Goal: Share content: Share content

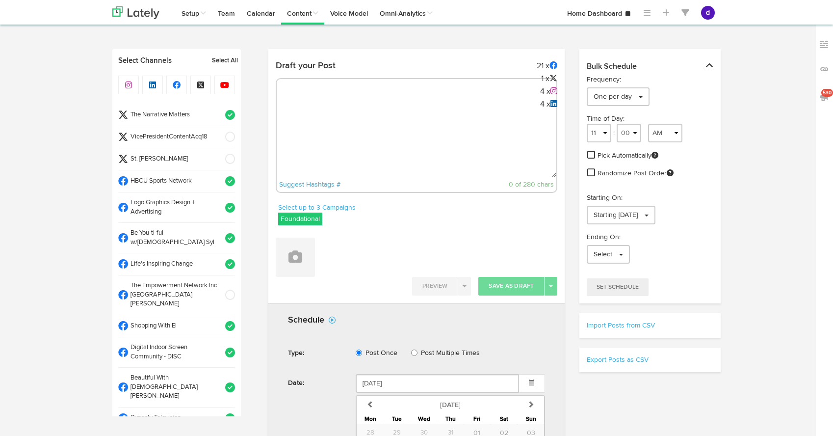
select select "3"
select select "47"
select select "PM"
select select "11"
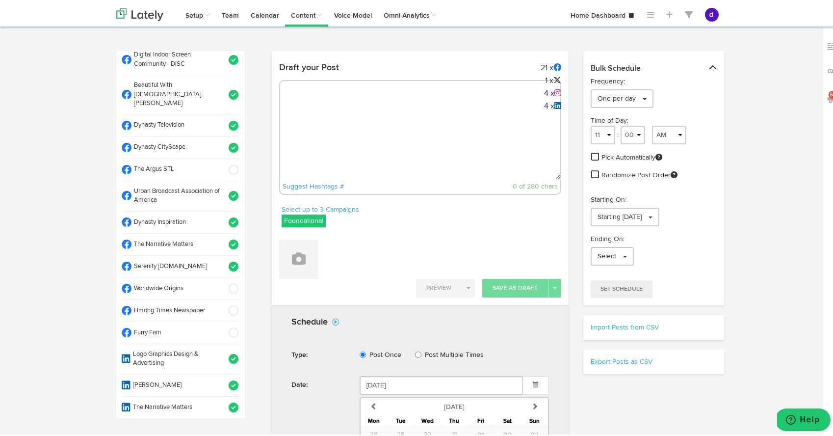
click at [371, 121] on textarea at bounding box center [420, 144] width 280 height 65
paste textarea "Your life membership is more than a title—it's a legacy of service and commitme…"
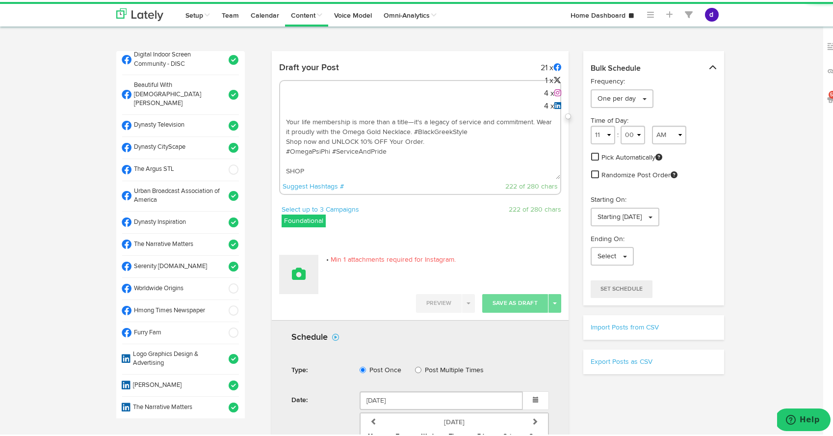
type textarea "Your life membership is more than a title—it's a legacy of service and commitme…"
click at [293, 283] on button at bounding box center [298, 272] width 39 height 39
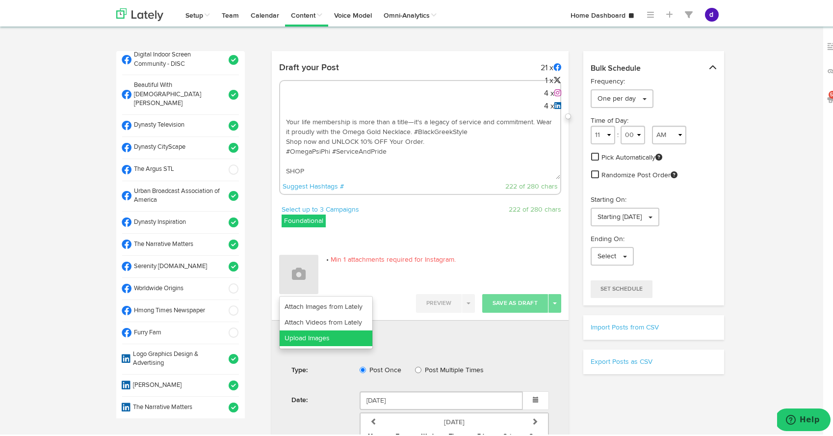
click at [309, 332] on link "Upload Images" at bounding box center [326, 336] width 93 height 16
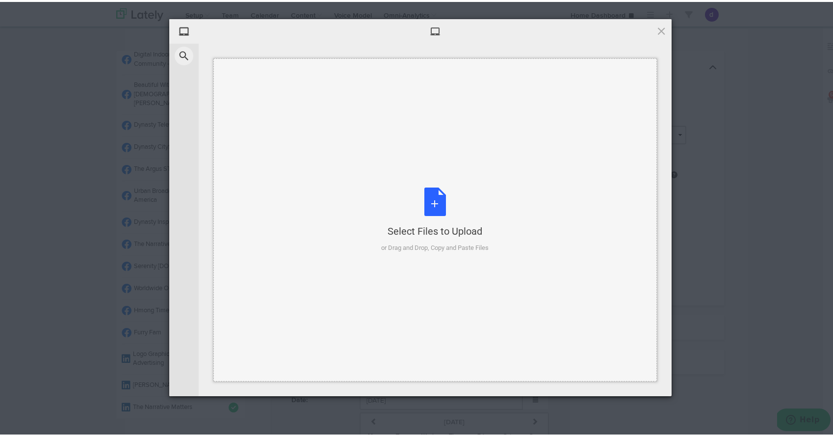
click at [430, 195] on div "Select Files to Upload or Drag and Drop, Copy and Paste Files" at bounding box center [434, 218] width 107 height 65
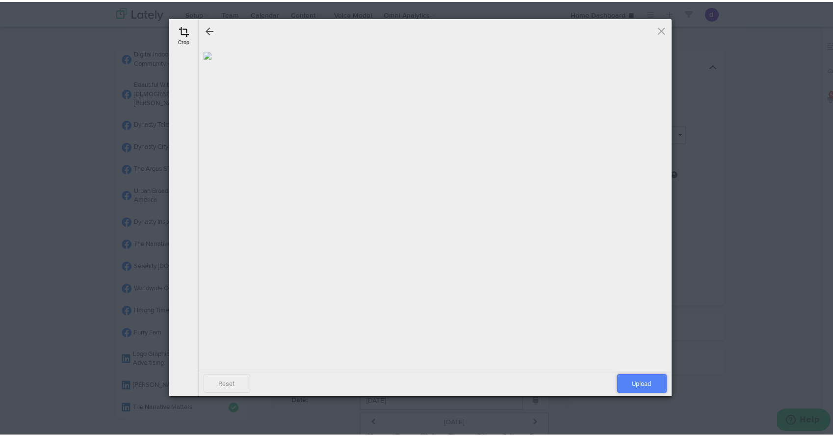
click at [639, 385] on span "Upload" at bounding box center [642, 381] width 50 height 19
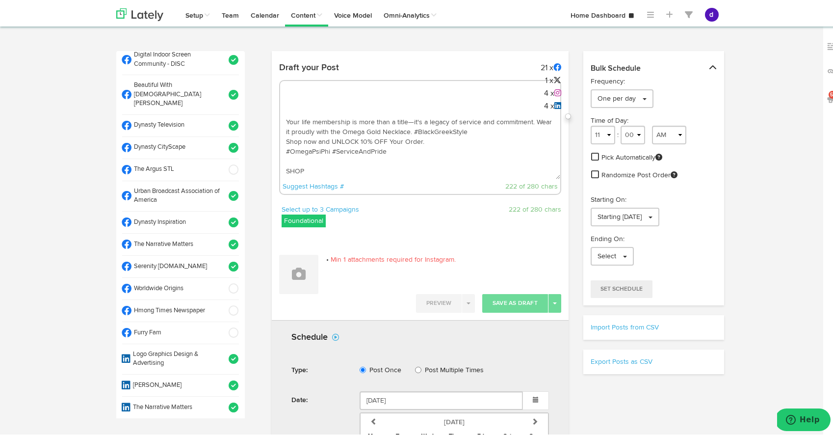
drag, startPoint x: 397, startPoint y: 157, endPoint x: 283, endPoint y: 104, distance: 125.6
click at [283, 104] on div "Your life membership is more than a title—it's a legacy of service and commitme…" at bounding box center [420, 135] width 282 height 115
click at [429, 140] on textarea "Your life membership is more than a title—it's a legacy of service and commitme…" at bounding box center [420, 144] width 280 height 65
paste textarea "[URL][DOMAIN_NAME]"
click at [485, 128] on textarea "Your life membership is more than a title—it's a legacy of service and commitme…" at bounding box center [420, 144] width 280 height 65
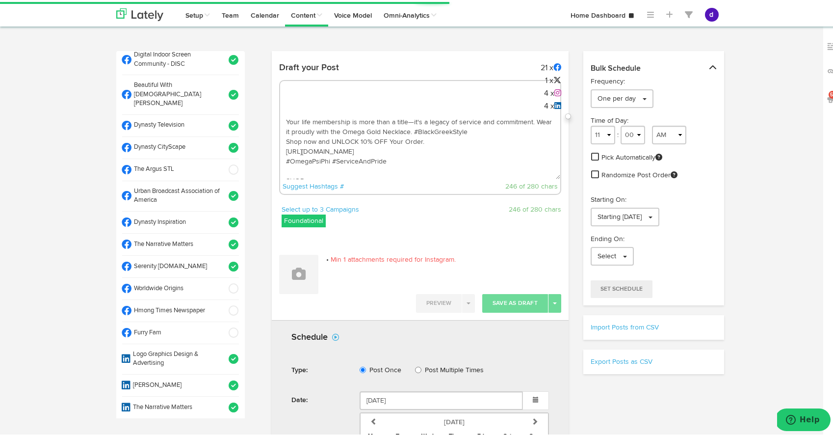
drag, startPoint x: 485, startPoint y: 128, endPoint x: 427, endPoint y: 130, distance: 58.4
click at [427, 130] on textarea "Your life membership is more than a title—it's a legacy of service and commitme…" at bounding box center [420, 144] width 280 height 65
click at [413, 173] on textarea "Your life membership is more than a title—it's a legacy of service and commitme…" at bounding box center [420, 144] width 280 height 65
paste textarea "#BlackGreekStyle"
type textarea "Your life membership is more than a title—it's a legacy of service and commitme…"
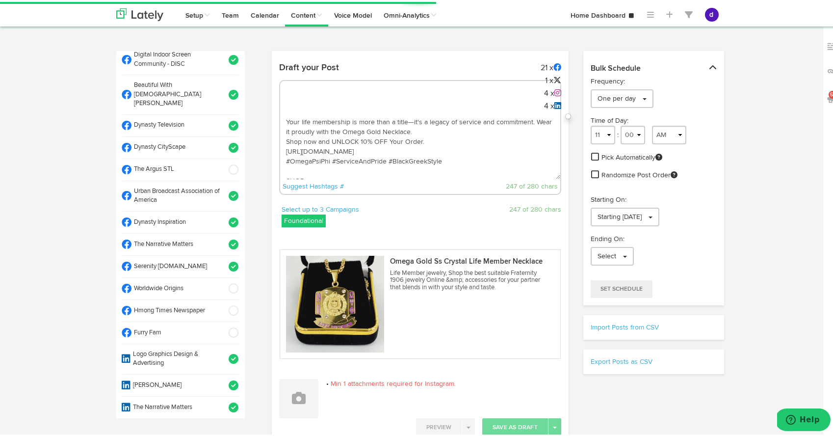
drag, startPoint x: 448, startPoint y: 174, endPoint x: 269, endPoint y: 96, distance: 194.3
click at [272, 96] on div "Draft your Post 21 x 1 x 4 x 4 x Your life membership is more than a title—it's…" at bounding box center [420, 129] width 297 height 146
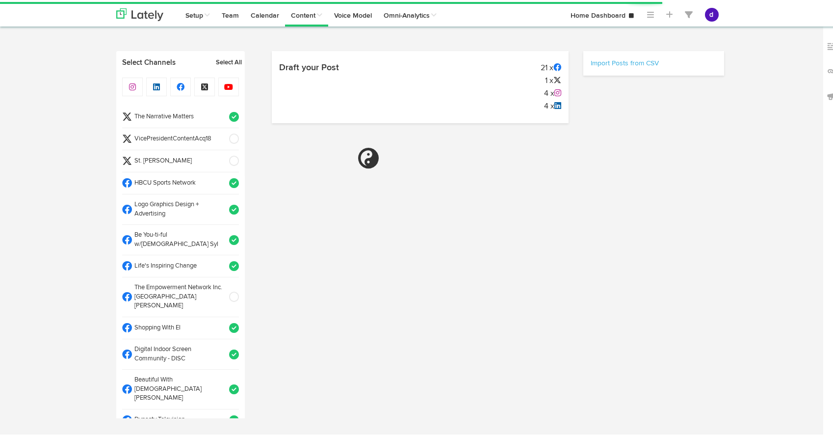
select select "10"
select select "34"
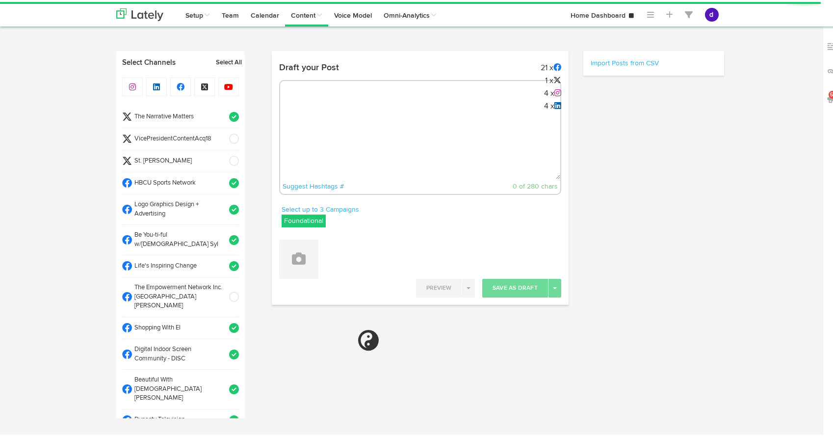
click at [290, 123] on textarea at bounding box center [420, 144] width 280 height 65
paste textarea "Your life membership is more than a title—it's a legacy of service and commitme…"
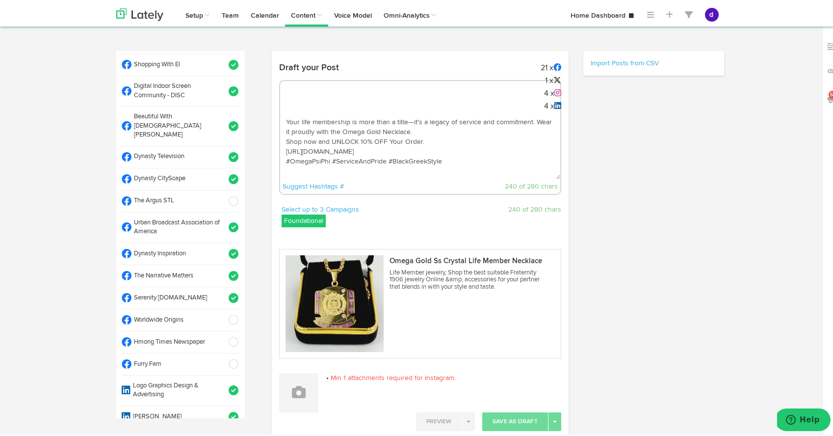
scroll to position [264, 0]
type textarea "Your life membership is more than a title—it's a legacy of service and commitme…"
click at [223, 193] on span at bounding box center [231, 198] width 16 height 10
click at [223, 312] on span at bounding box center [231, 317] width 16 height 10
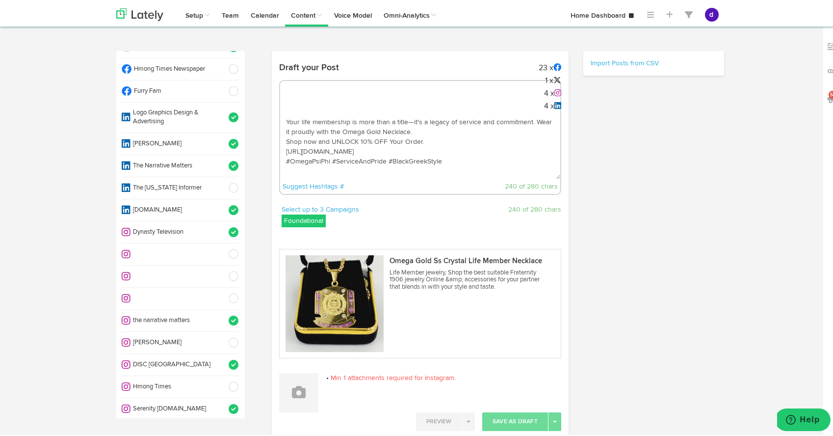
scroll to position [544, 0]
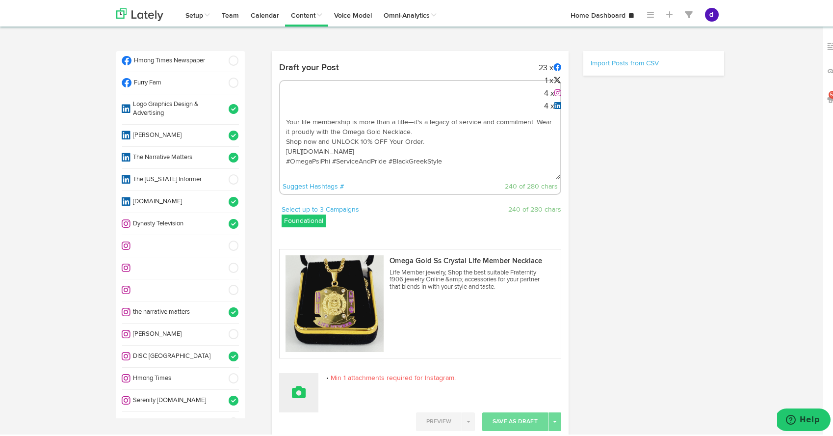
click at [296, 398] on button at bounding box center [298, 390] width 39 height 39
select select "11"
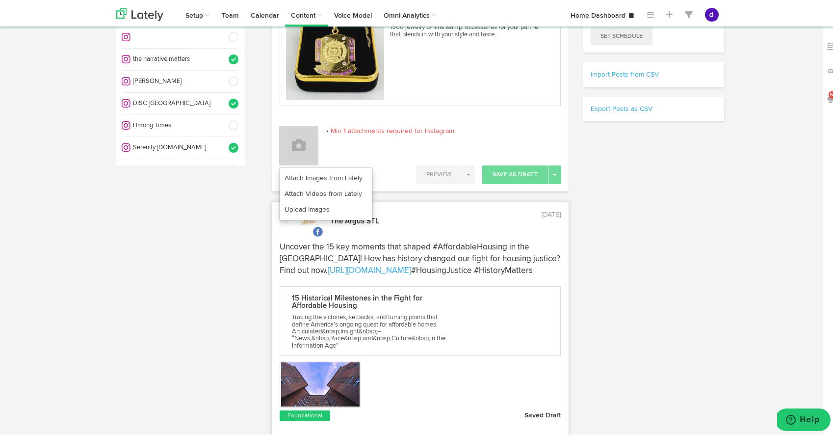
scroll to position [243, 0]
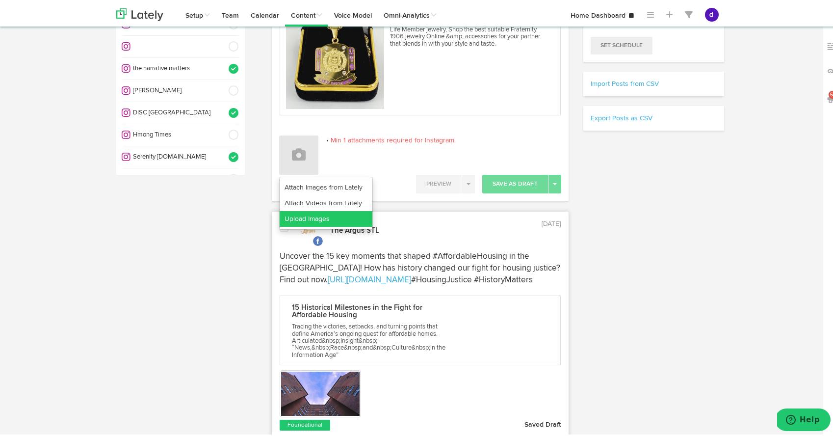
click at [340, 213] on link "Upload Images" at bounding box center [326, 217] width 93 height 16
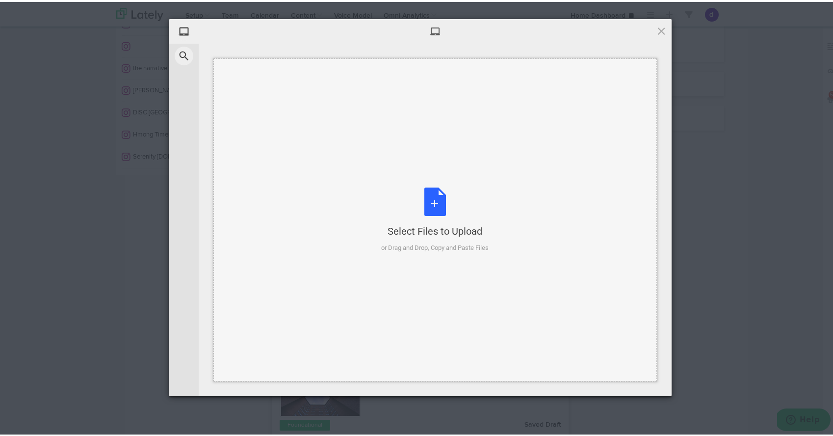
click at [433, 189] on div "Select Files to Upload or Drag and Drop, Copy and Paste Files" at bounding box center [434, 218] width 107 height 65
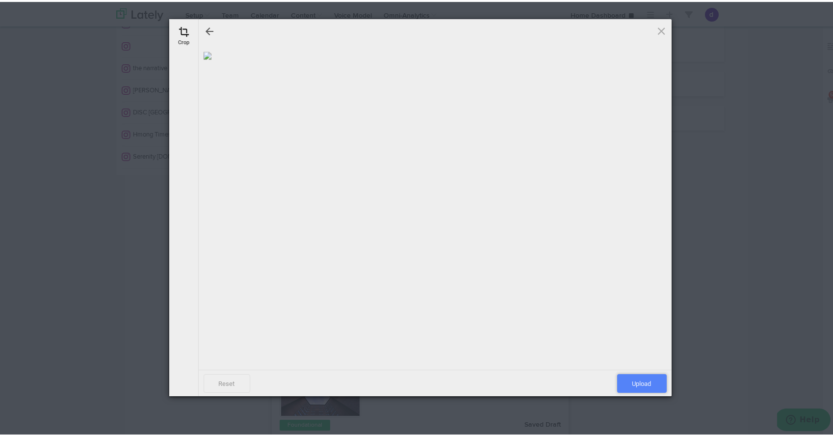
click at [642, 382] on span "Upload" at bounding box center [642, 381] width 50 height 19
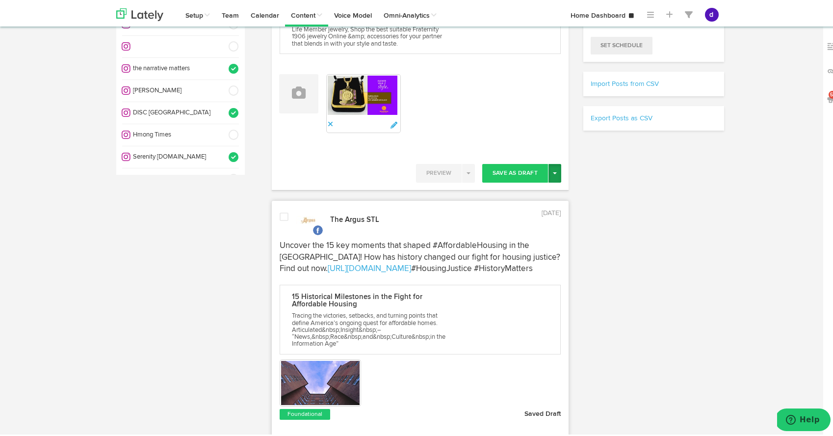
click at [550, 172] on button "Toggle Dropdown" at bounding box center [555, 171] width 13 height 19
click at [538, 257] on link "Post Now" at bounding box center [520, 255] width 80 height 16
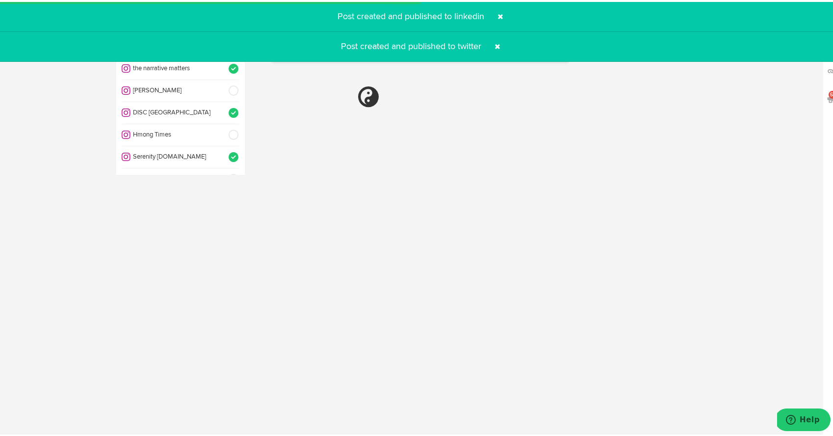
select select "11"
